Goal: Information Seeking & Learning: Find specific fact

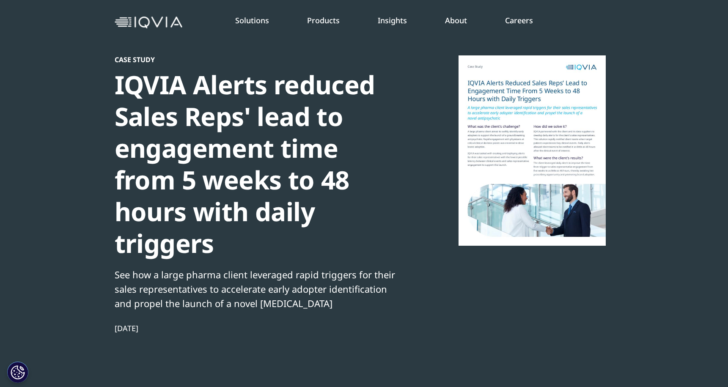
scroll to position [79, 0]
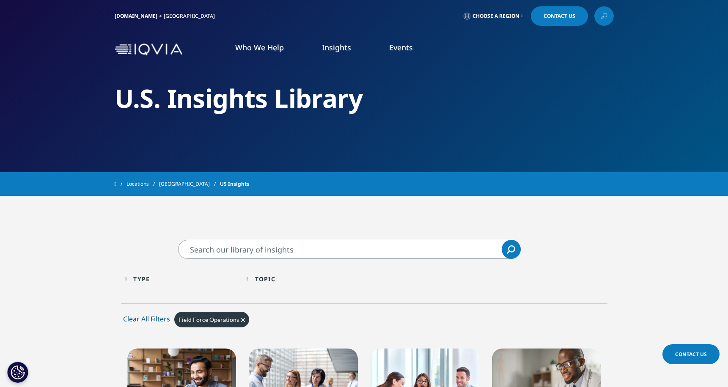
scroll to position [87, 0]
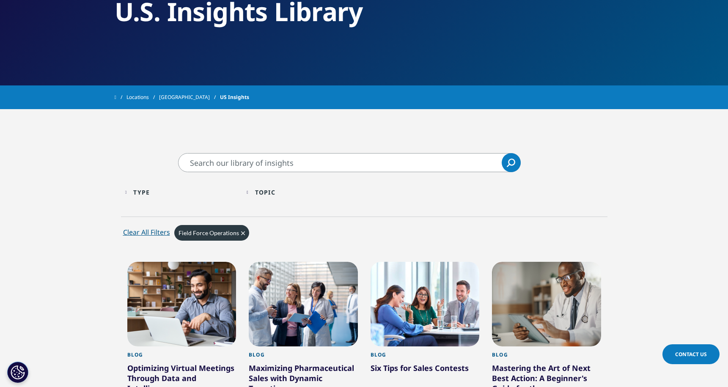
click at [241, 233] on icon "Clear" at bounding box center [243, 233] width 4 height 4
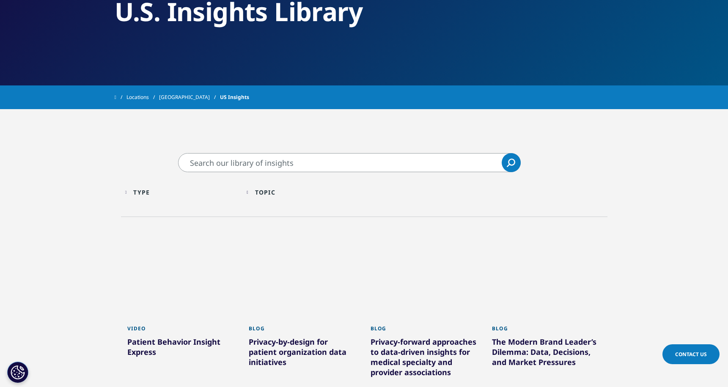
click at [302, 165] on input "Search" at bounding box center [349, 162] width 343 height 19
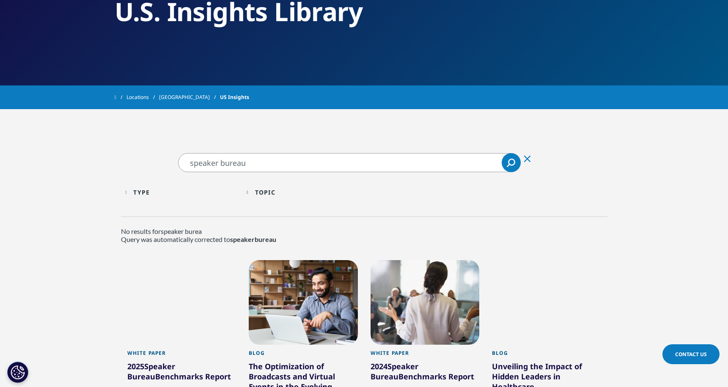
click at [289, 169] on input "speaker bureau" at bounding box center [349, 162] width 343 height 19
drag, startPoint x: 287, startPoint y: 165, endPoint x: 162, endPoint y: 175, distance: 125.3
type input "s"
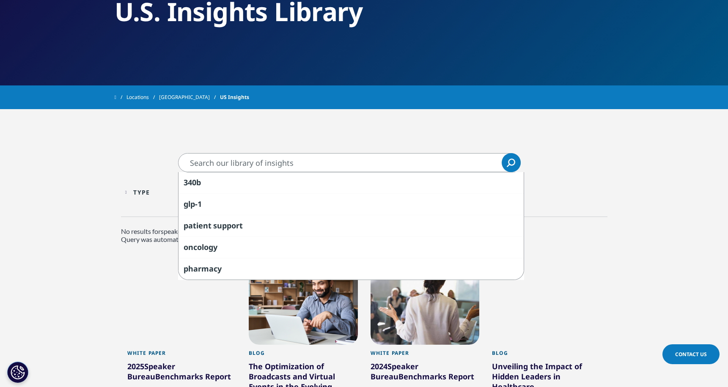
click at [143, 190] on div "Type" at bounding box center [141, 192] width 16 height 8
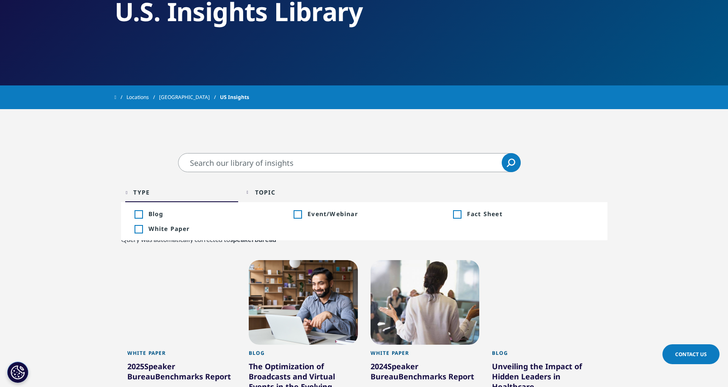
click at [263, 192] on div "Topic" at bounding box center [265, 192] width 20 height 8
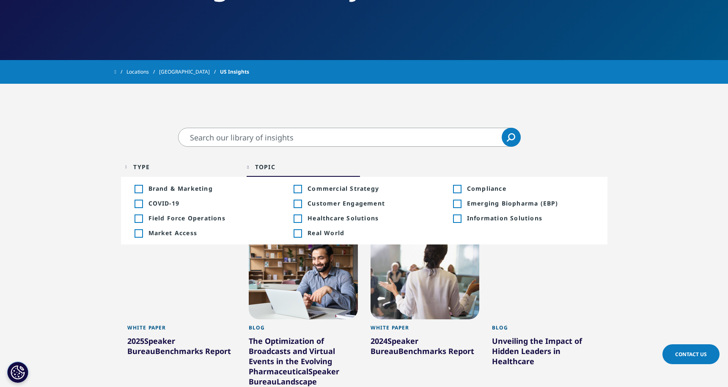
scroll to position [123, 0]
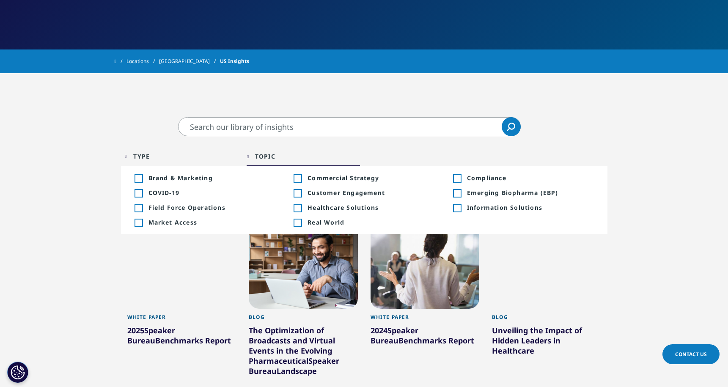
click at [230, 154] on div "Type Loading" at bounding box center [185, 156] width 105 height 8
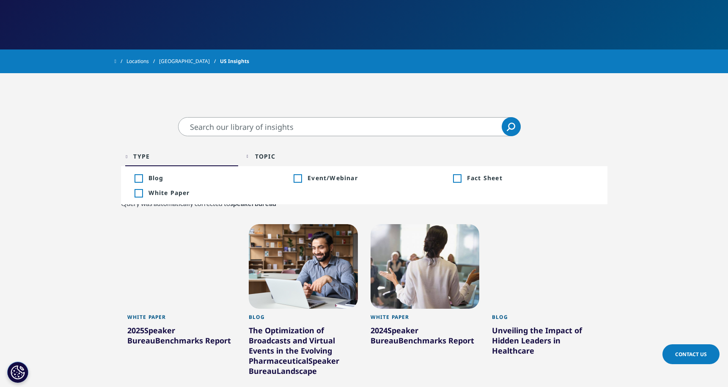
click at [259, 149] on div "Topic Loading Clear Or/And Operator" at bounding box center [303, 156] width 113 height 20
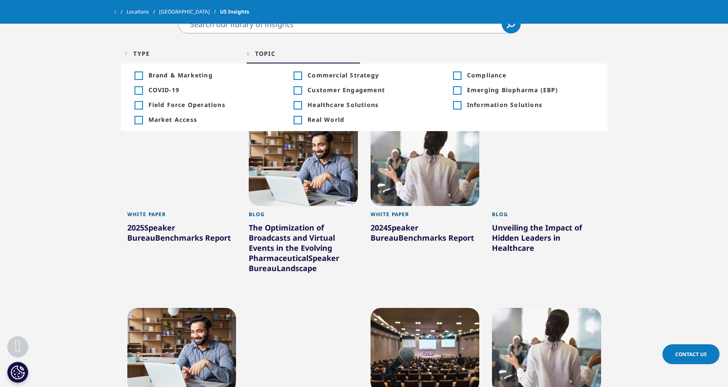
scroll to position [205, 0]
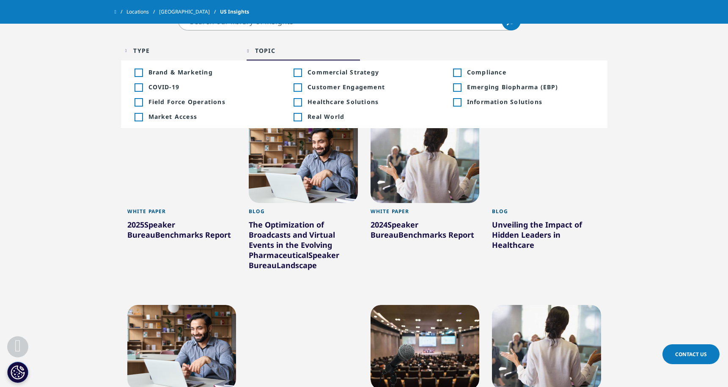
click at [98, 106] on section "Clear Search Loading Type Loading Clear Or/And Operator Toggle Blog 7 Toggle To…" at bounding box center [364, 359] width 728 height 696
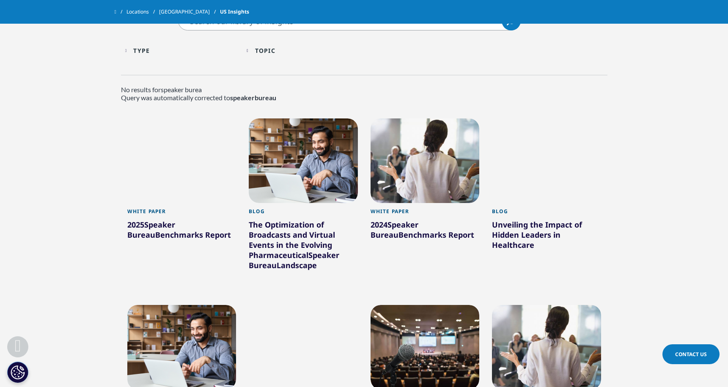
click at [239, 100] on span "speaker bureau" at bounding box center [253, 97] width 46 height 8
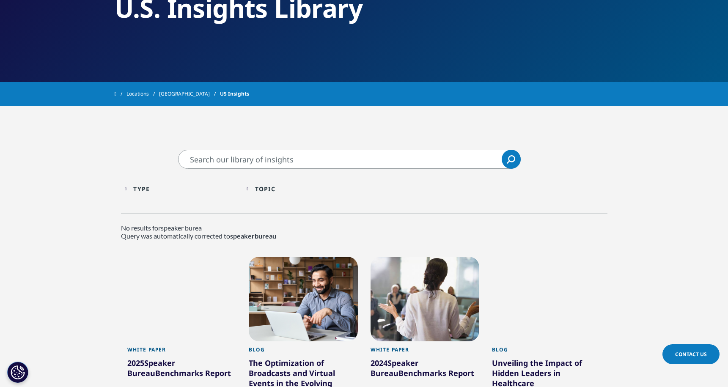
scroll to position [72, 0]
